Goal: Find specific page/section: Find specific page/section

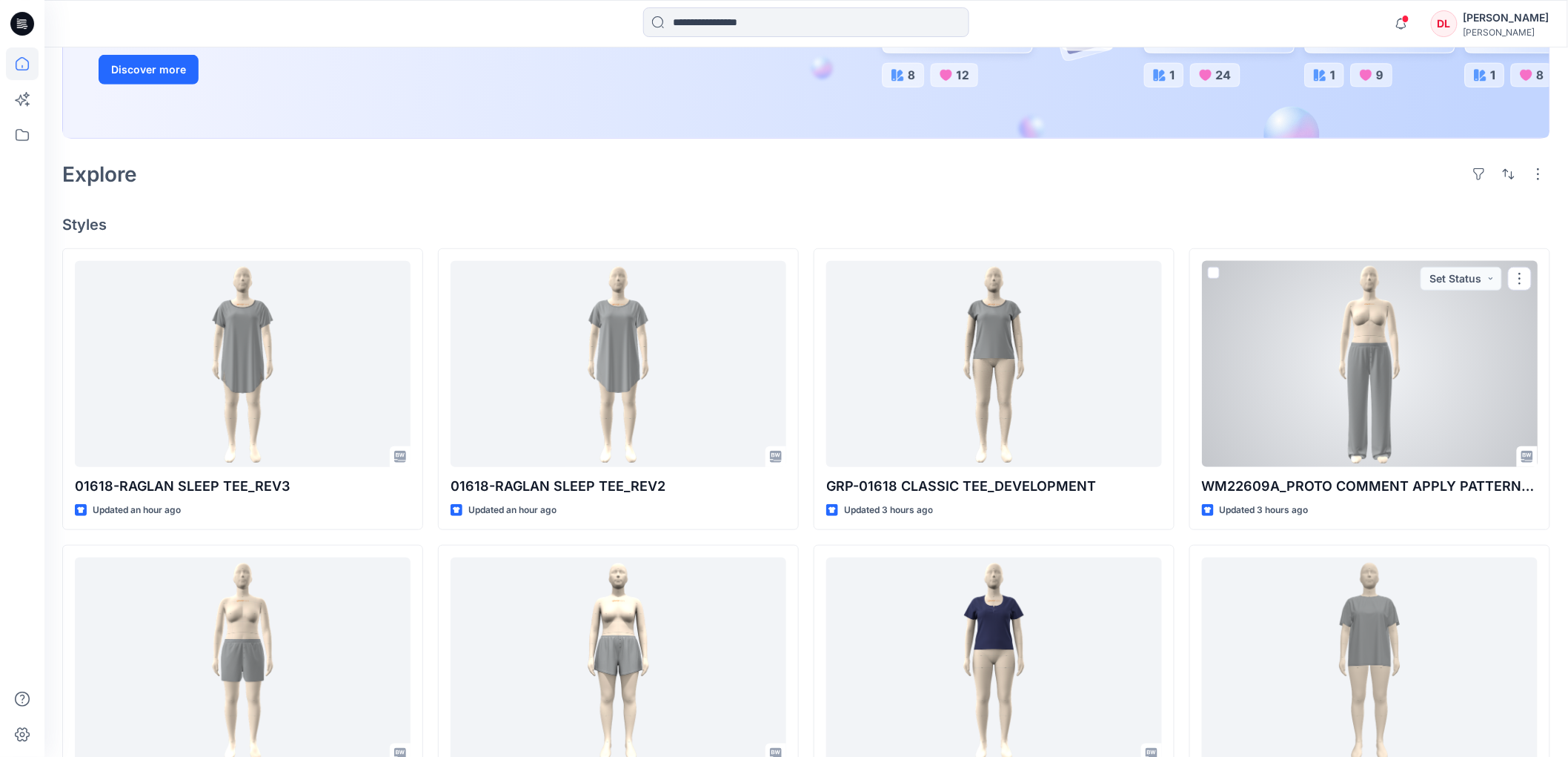
scroll to position [329, 0]
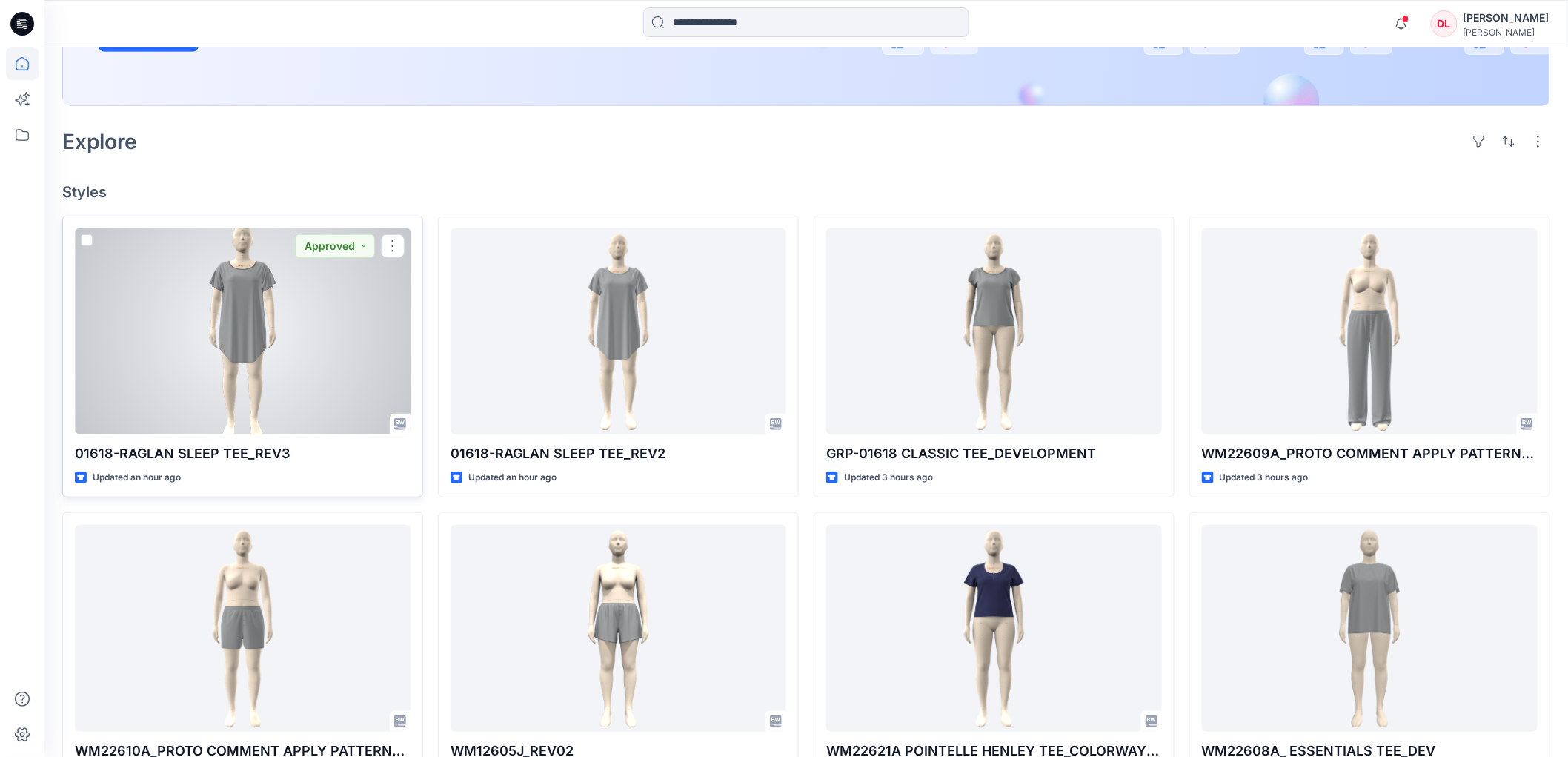
click at [257, 320] on div at bounding box center [243, 331] width 336 height 206
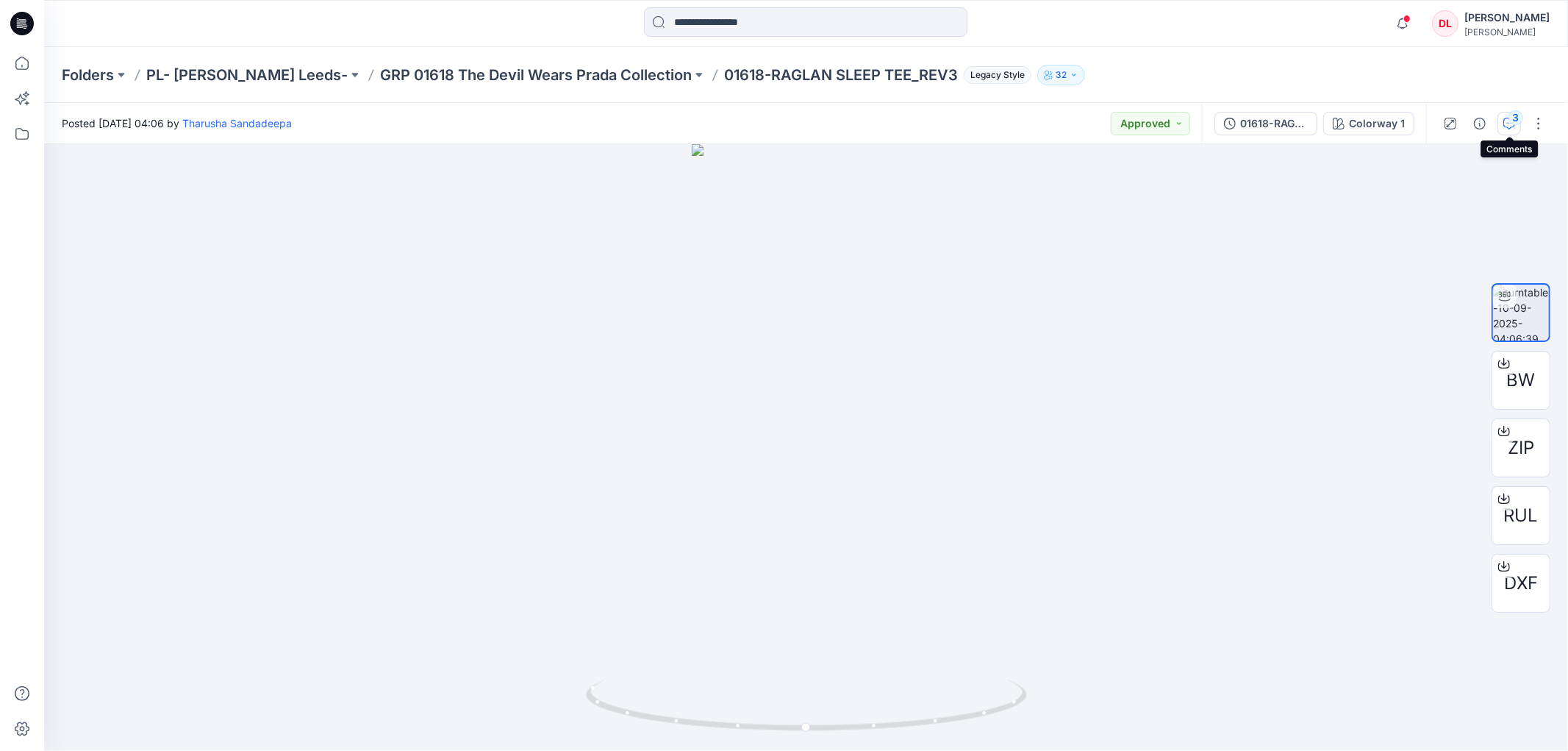
click at [1510, 127] on icon "button" at bounding box center [1510, 124] width 12 height 12
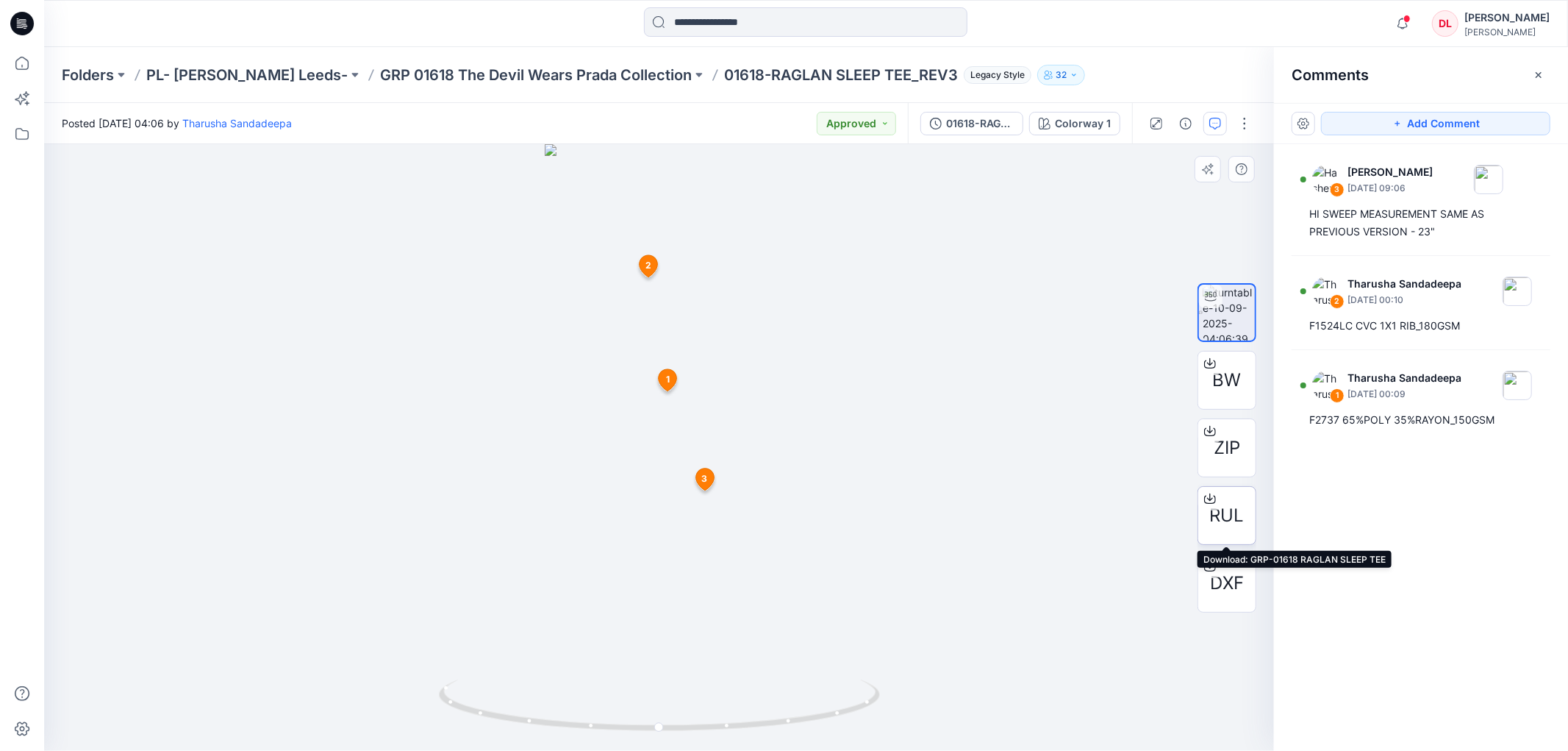
click at [1222, 509] on span "RUL" at bounding box center [1227, 515] width 34 height 27
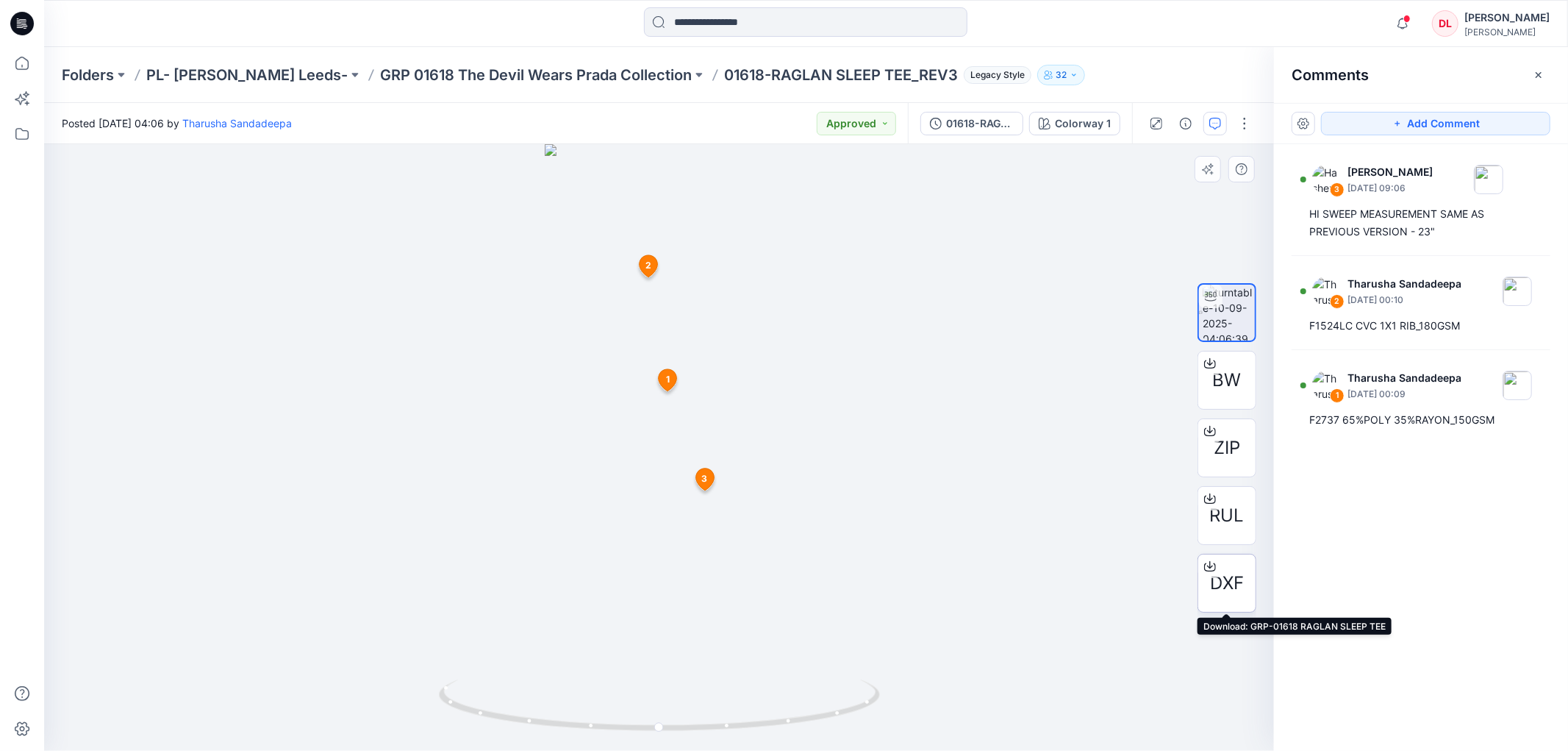
click at [1223, 589] on span "DXF" at bounding box center [1227, 583] width 33 height 27
click at [388, 75] on p "GRP 01618 The Devil Wears Prada Collection" at bounding box center [535, 74] width 312 height 21
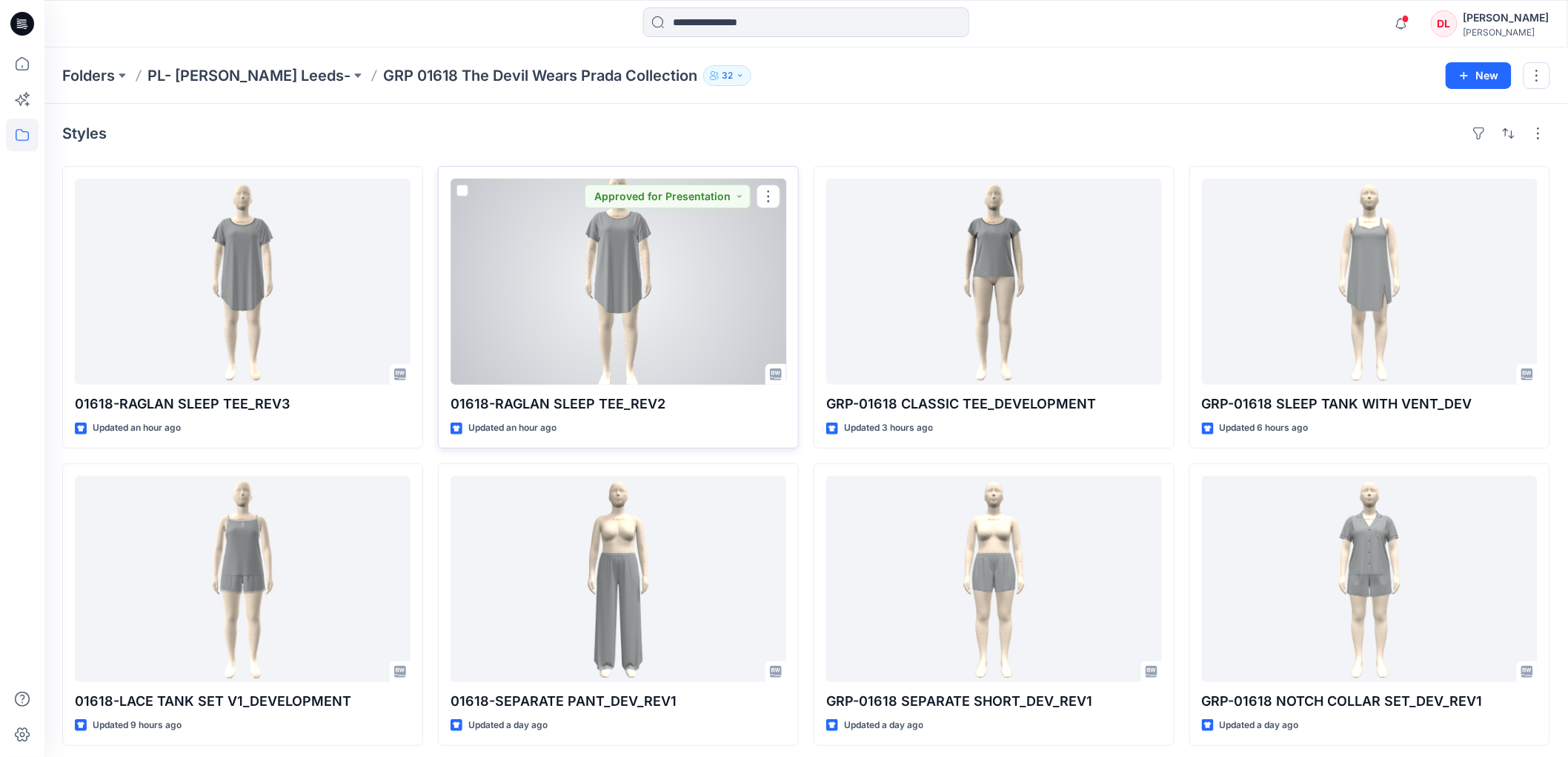
click at [624, 306] on div at bounding box center [618, 281] width 336 height 206
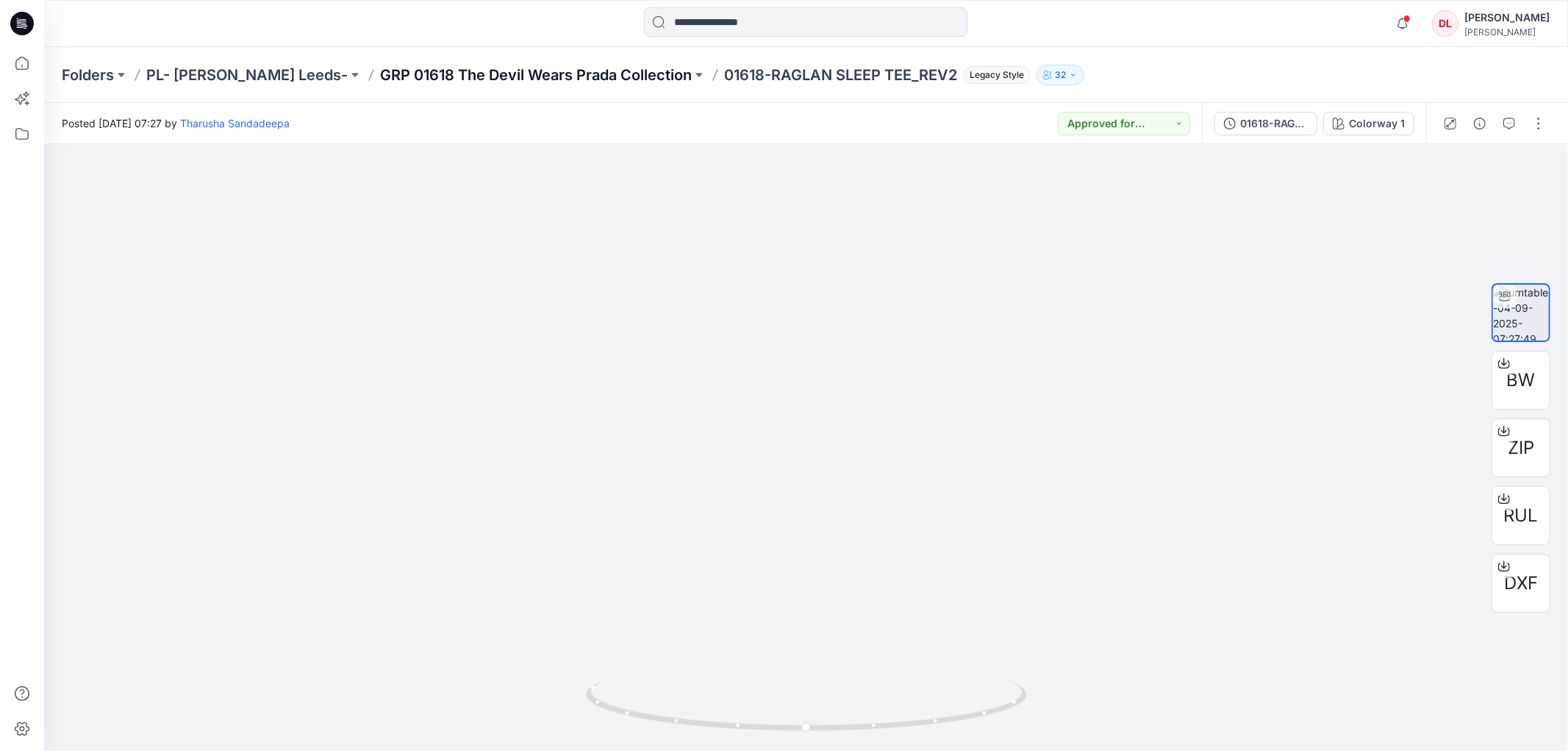
click at [454, 74] on p "GRP 01618 The Devil Wears Prada Collection" at bounding box center [535, 74] width 312 height 21
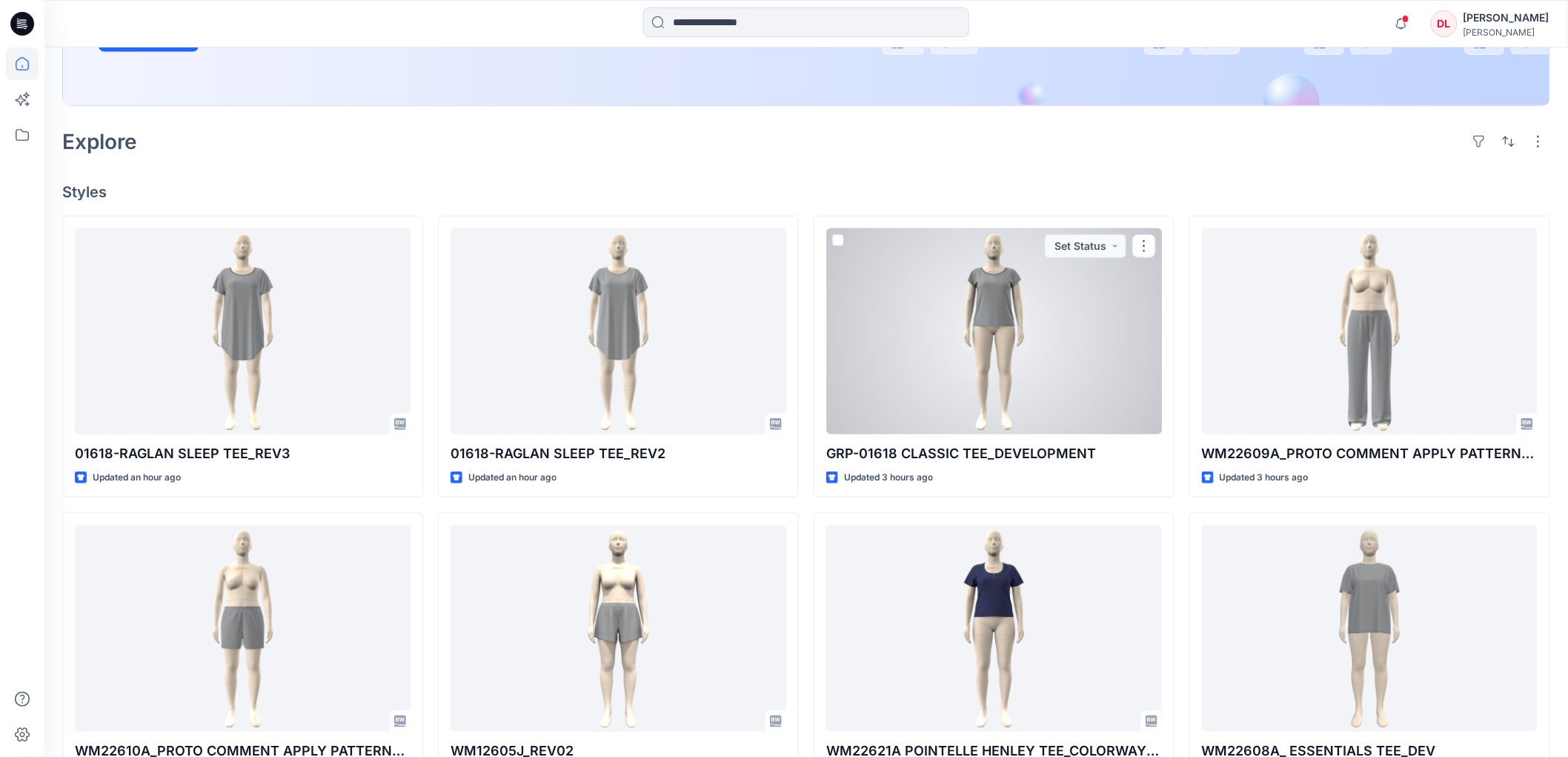
scroll to position [411, 0]
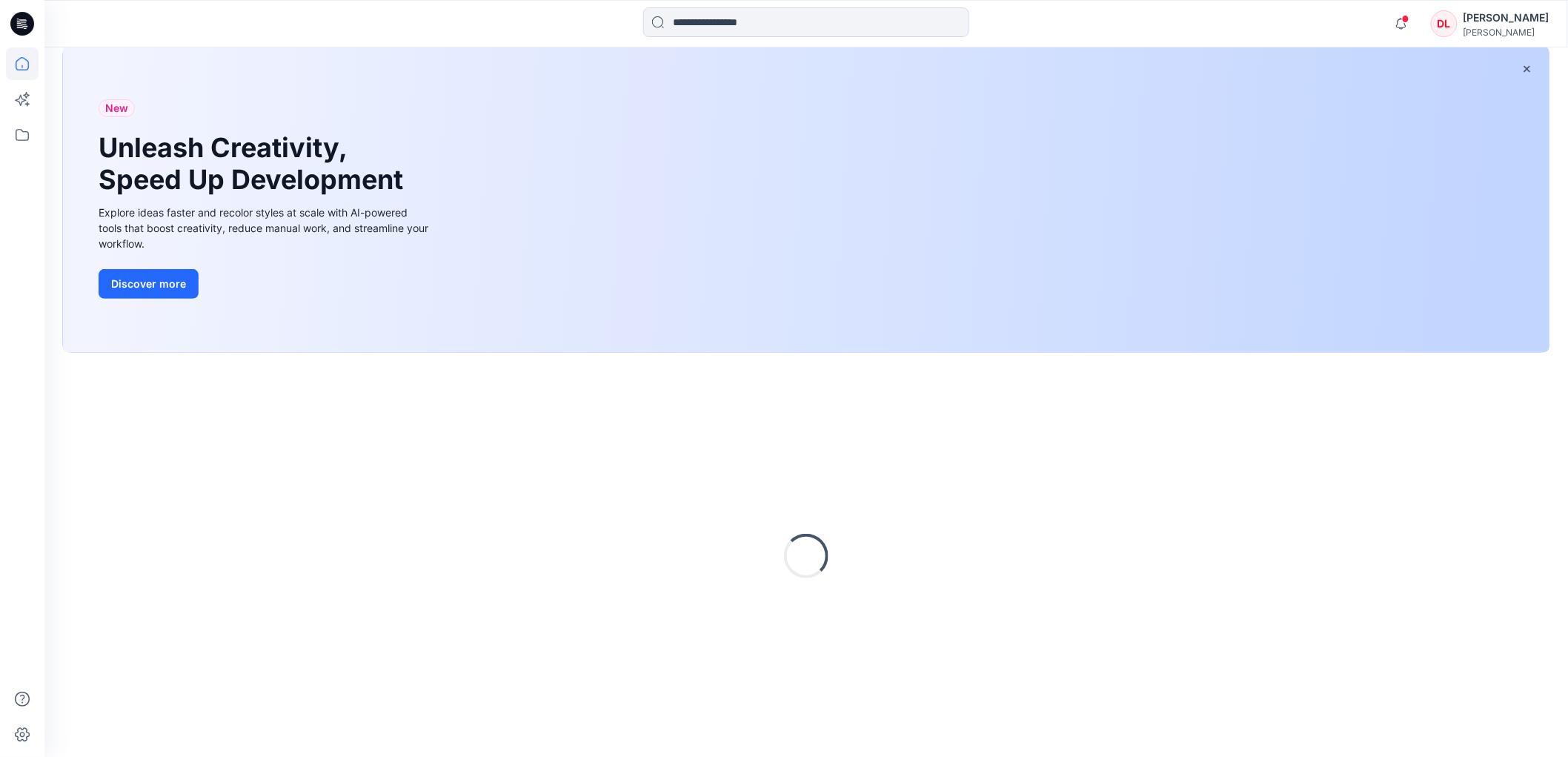
scroll to position [83, 0]
